Goal: Check status: Check status

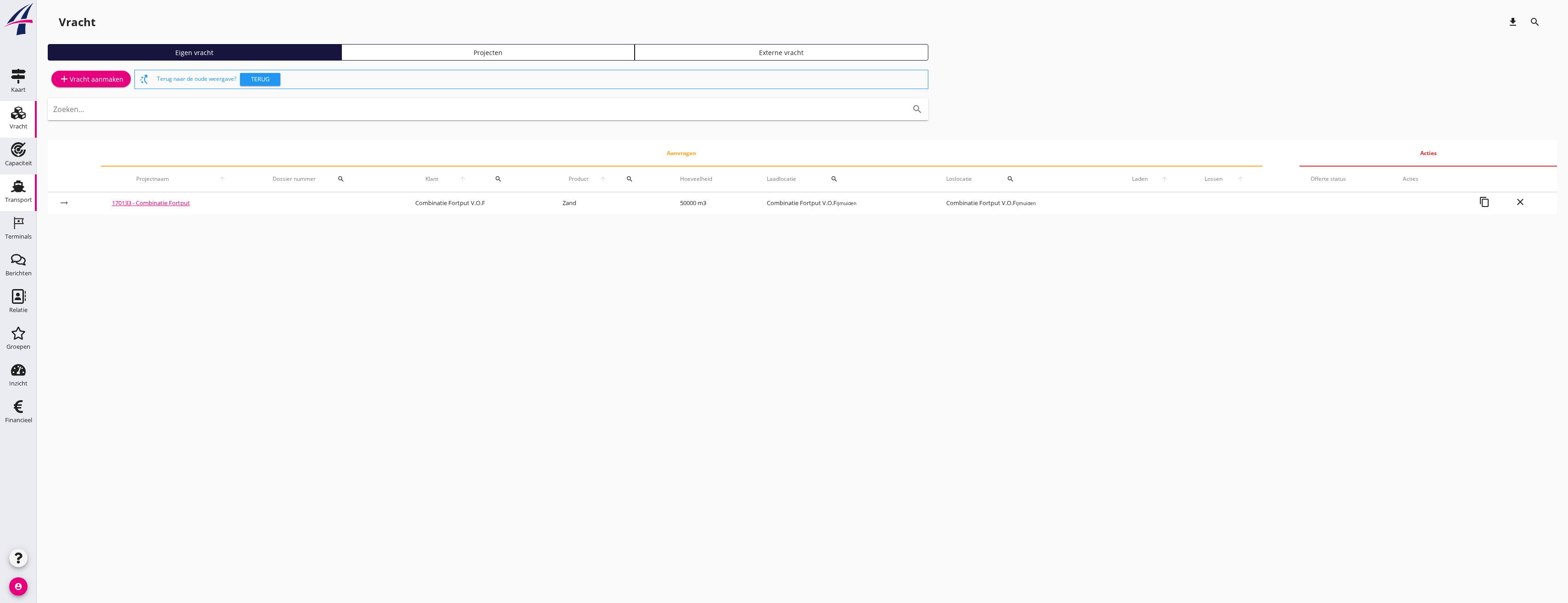
click at [18, 190] on use at bounding box center [18, 186] width 15 height 12
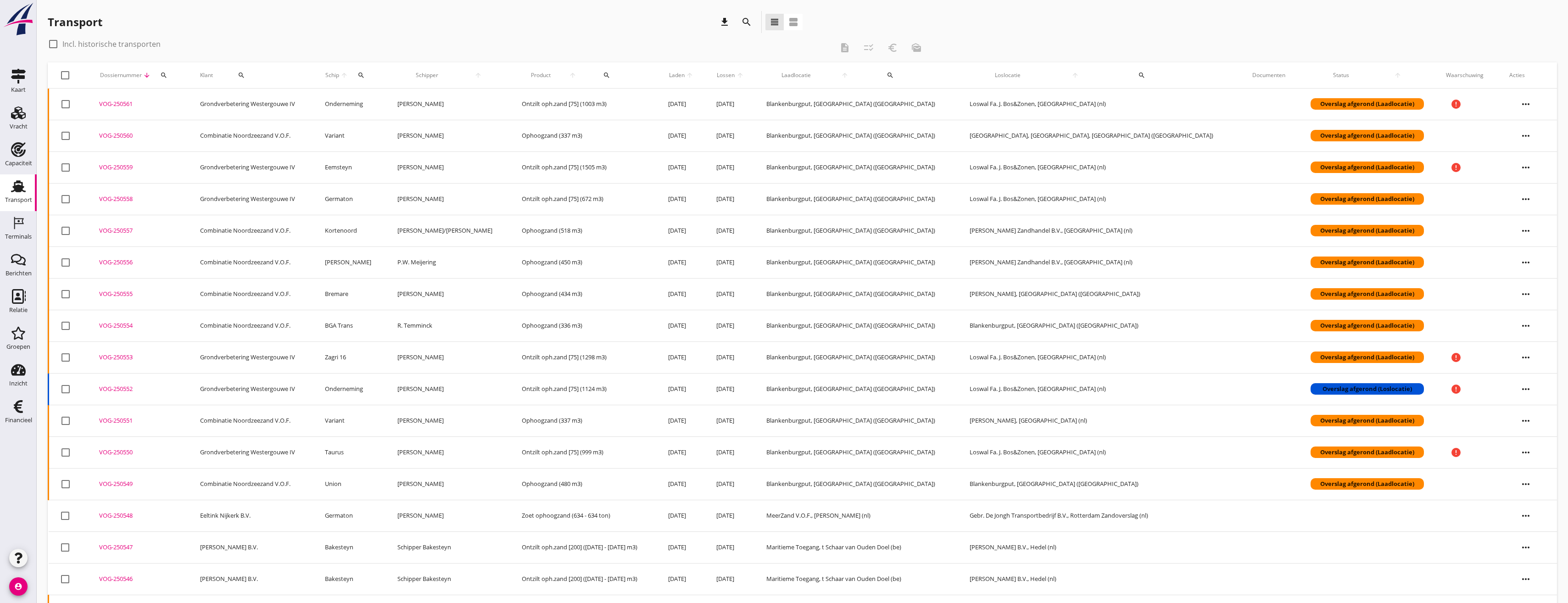
click at [178, 78] on div "Dossiernummer arrow_downward search" at bounding box center [139, 75] width 79 height 22
click at [168, 77] on div "search" at bounding box center [164, 75] width 18 height 7
click at [200, 102] on input "Zoeken op dossiernummer..." at bounding box center [214, 102] width 96 height 15
paste input "50365"
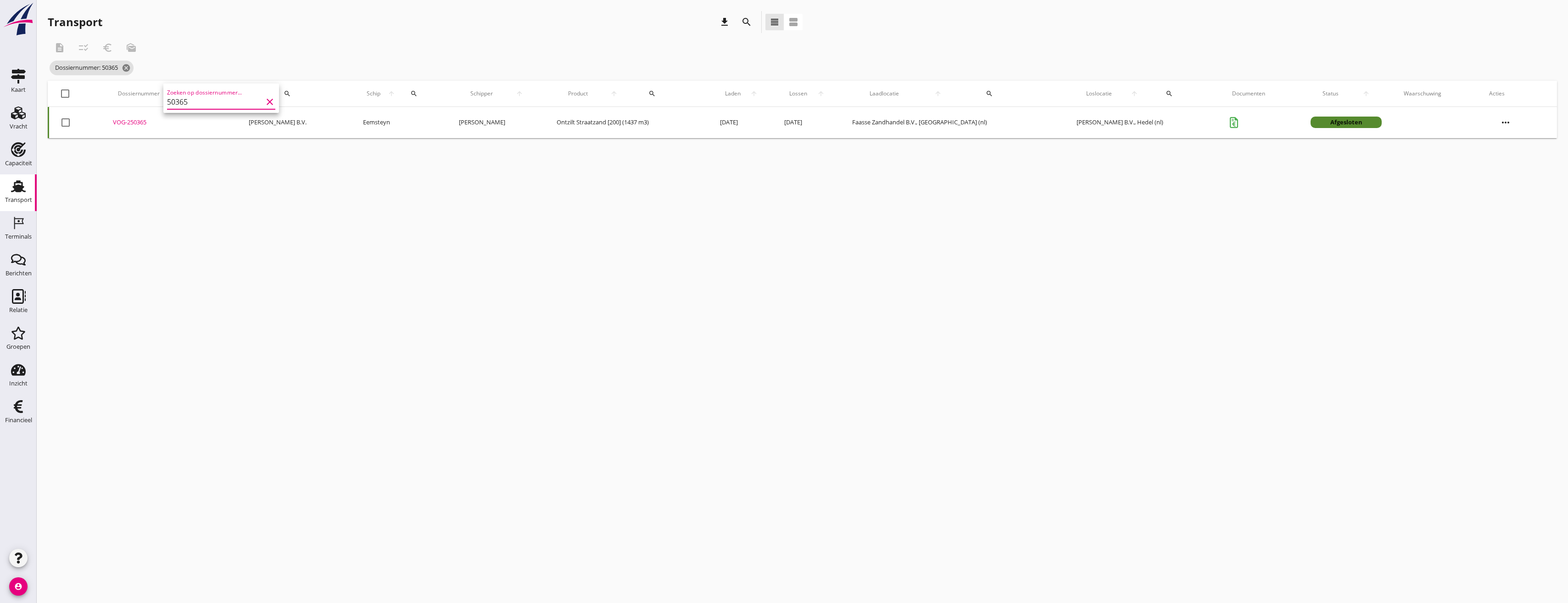
type input "50365"
click at [61, 93] on div at bounding box center [65, 94] width 16 height 16
checkbox input "true"
click at [133, 122] on div "VOG-250365" at bounding box center [169, 122] width 114 height 9
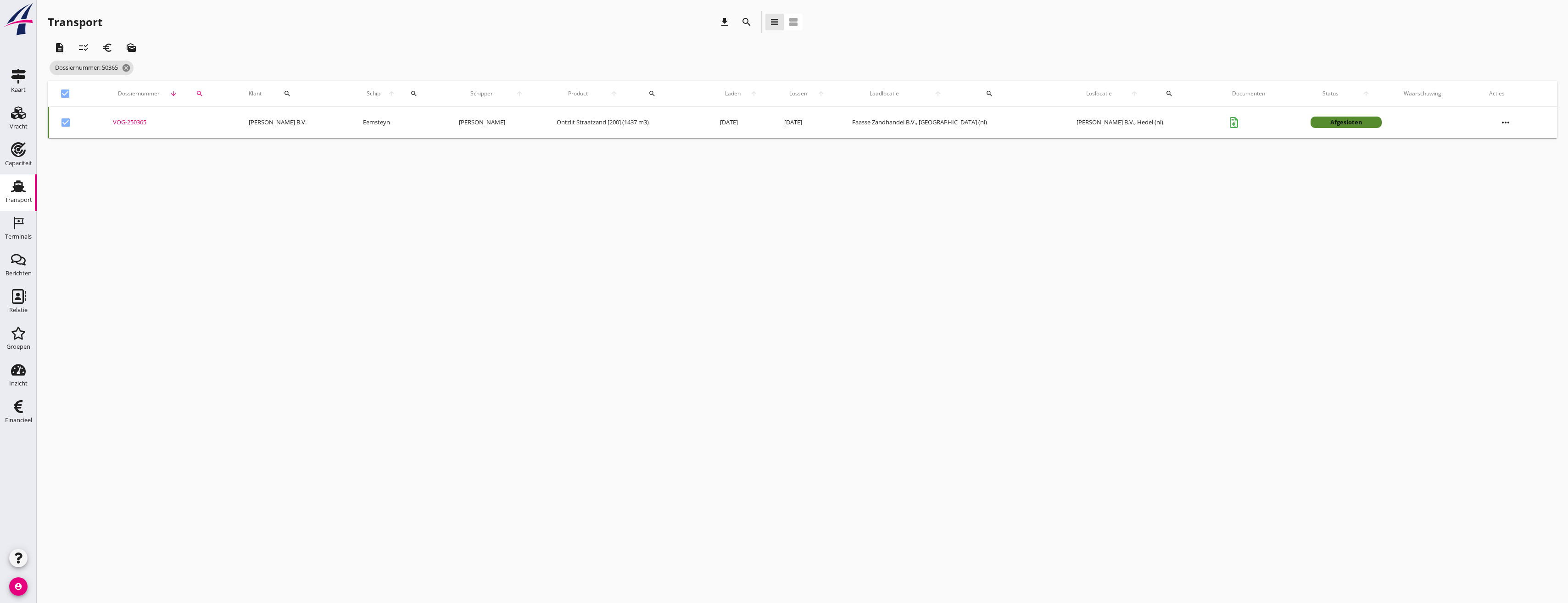
click at [203, 93] on icon "search" at bounding box center [200, 94] width 7 height 7
drag, startPoint x: 223, startPoint y: 122, endPoint x: 182, endPoint y: 120, distance: 41.0
click at [182, 120] on div "Deel track en trace Vracht details Vracht aanpassen Schip wijzigen Vracht kopie…" at bounding box center [784, 301] width 1568 height 603
click at [208, 96] on div "search" at bounding box center [200, 94] width 27 height 7
type input "2"
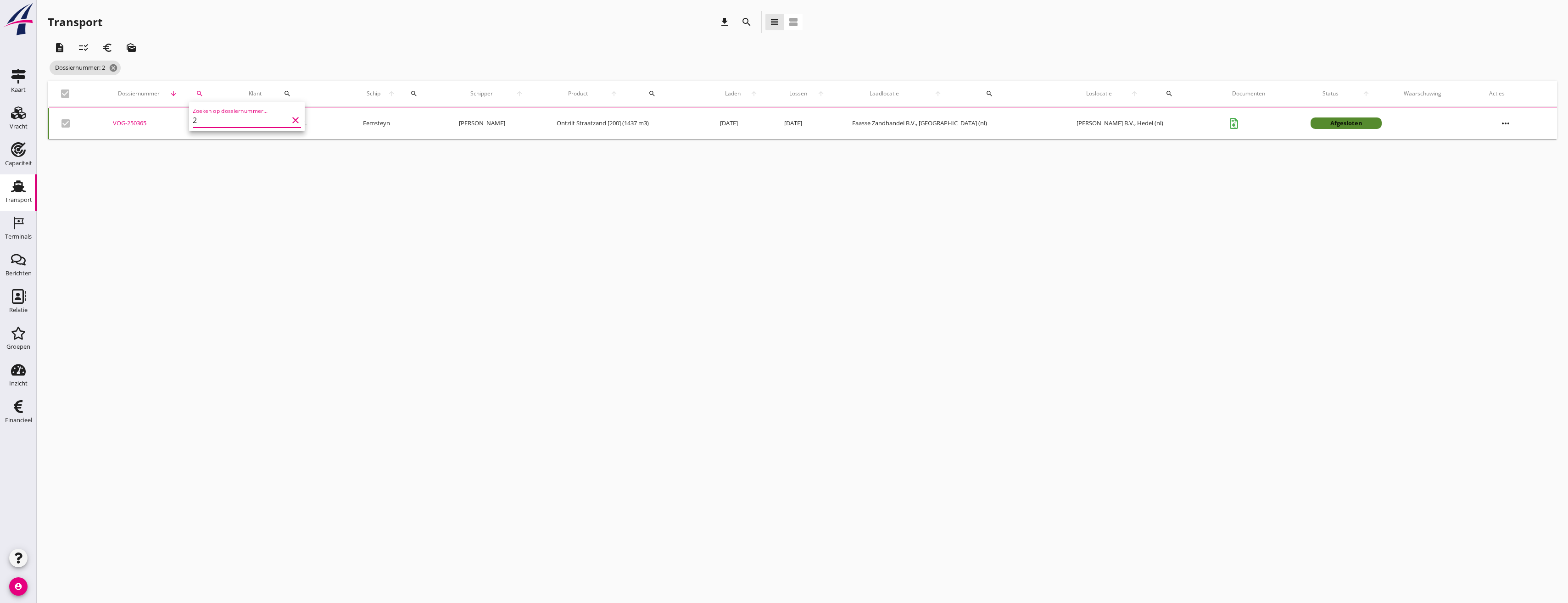
checkbox input "false"
type input "250339"
click at [284, 237] on div "cancel You are impersonating another user. Transport download search view_headl…" at bounding box center [802, 301] width 1531 height 603
click at [135, 120] on div "VOG-250339" at bounding box center [161, 122] width 103 height 9
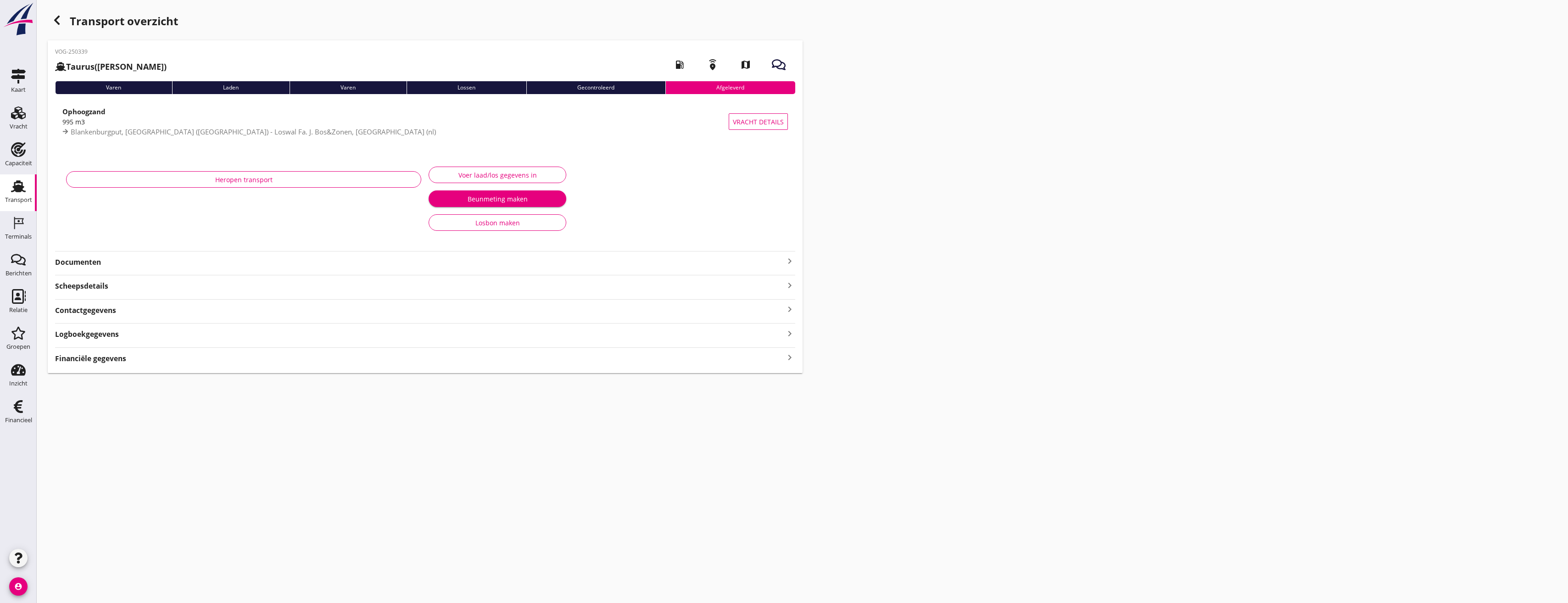
click at [126, 240] on div "Heropen transport" at bounding box center [244, 201] width 363 height 82
click at [125, 255] on div "Documenten keyboard_arrow_right" at bounding box center [425, 259] width 740 height 16
click at [121, 258] on strong "Documenten" at bounding box center [419, 262] width 729 height 10
